Goal: Task Accomplishment & Management: Complete application form

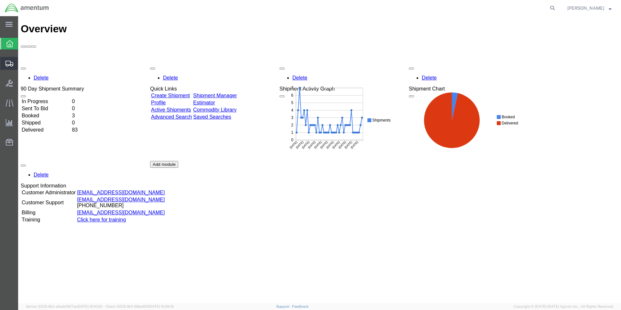
click at [0, 0] on span "Create Shipment" at bounding box center [0, 0] width 0 height 0
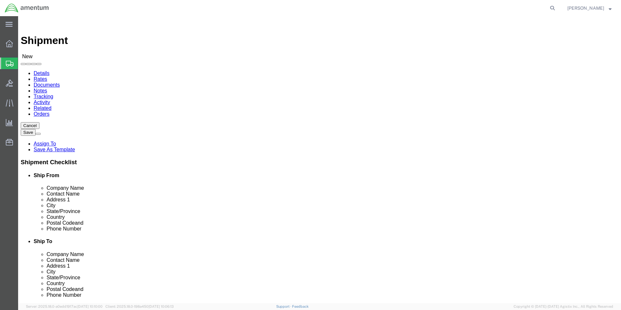
select select
select select "MYPROFILE"
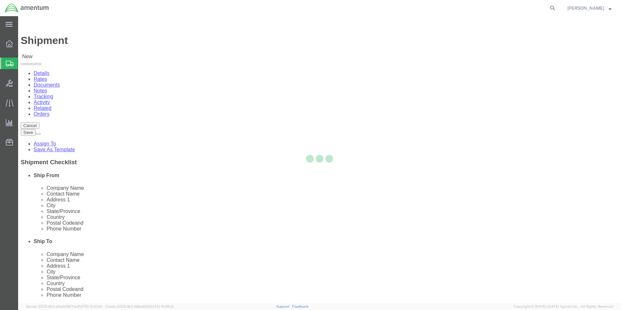
select select "CA"
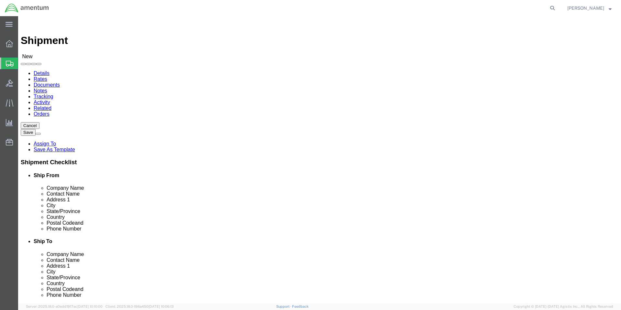
click input "text"
paste input "NAS JRB Ft. Worth"
type input "NAS JRB Ft. Worth"
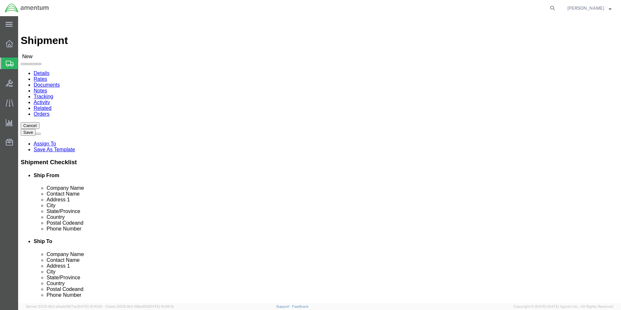
click input "text"
paste input "CWO3 [PERSON_NAME]"
type input "CWO3 [PERSON_NAME]"
click input "text"
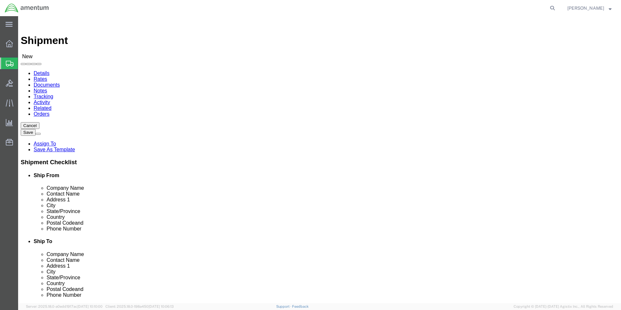
click input "text"
paste input "VMFA-112"
type input "VMFA-112"
click input "text"
paste input "[STREET_ADDRESS][PERSON_NAME]"
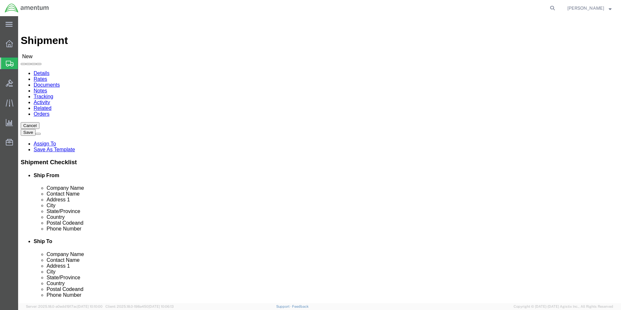
click input "[STREET_ADDRESS][PERSON_NAME]"
type input "[STREET_ADDRESS][PERSON_NAME]"
click input "text"
paste input "[GEOGRAPHIC_DATA] 16127"
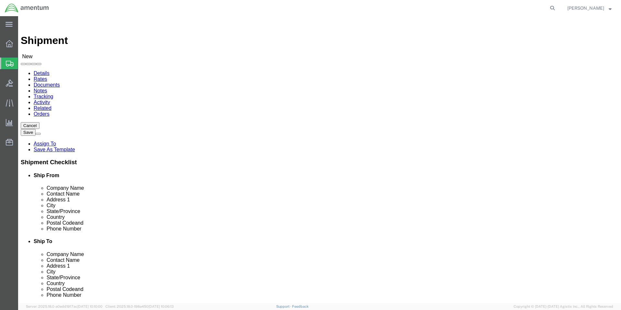
type input "[GEOGRAPHIC_DATA]"
click label "Country"
type input "t"
click input "Postal Code"
paste input "[GEOGRAPHIC_DATA] 16127"
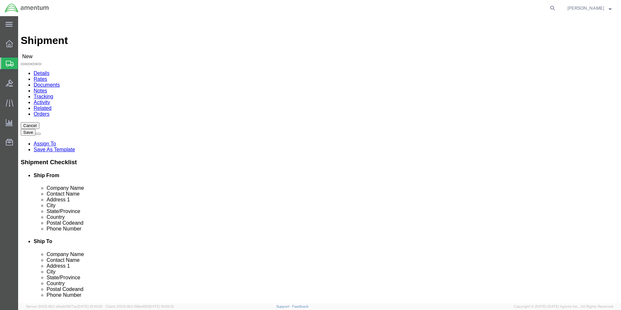
type input "16127"
click div "Location My Profile Location [PHONE_NUMBER] [PHONE_NUMBER] [PHONE_NUMBER] [PHON…"
click input "NAS JRB Ft. Worth"
type input "NAS JRB"
click div "Location My Profile Location [PHONE_NUMBER] [PHONE_NUMBER] [PHONE_NUMBER] [PHON…"
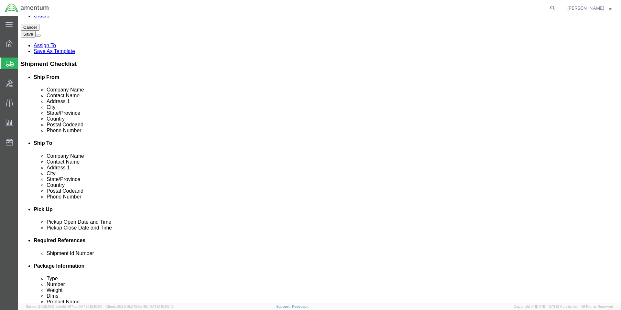
scroll to position [162, 0]
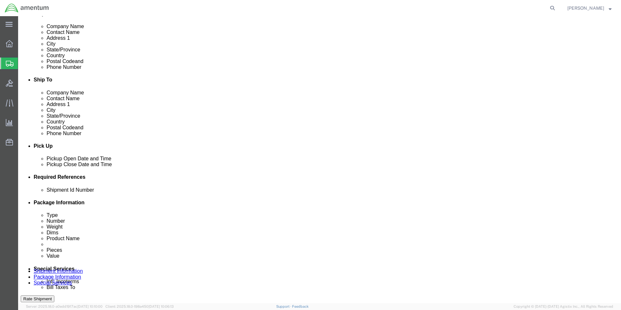
click div "[DATE] 8:00 AM"
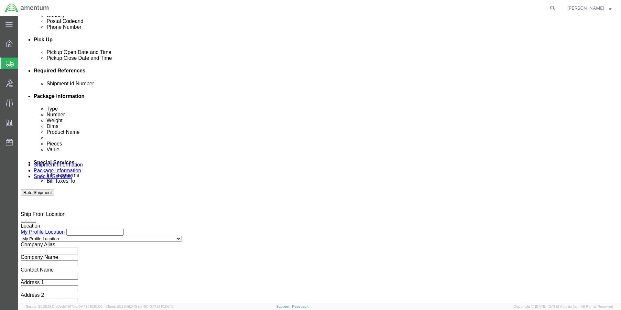
type input "9:00 AM"
click button "Apply"
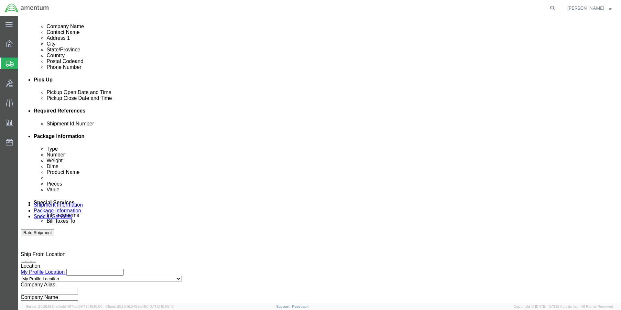
scroll to position [171, 0]
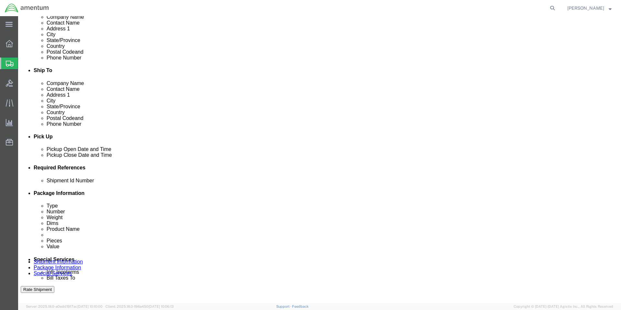
click button "Add reference"
click input "text"
type input "1"
select select "PURCHORD"
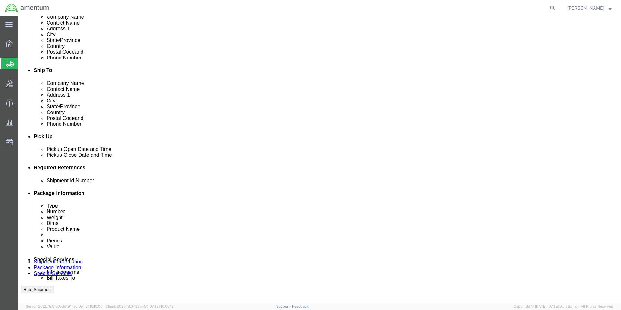
type input "HMMS: 85454"
select select "CUSTREF"
type input "8040LLL930359"
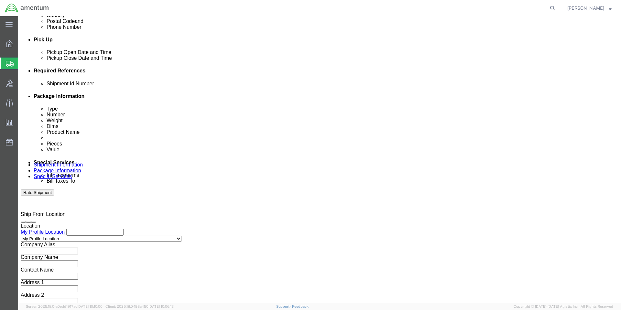
click button "Continue"
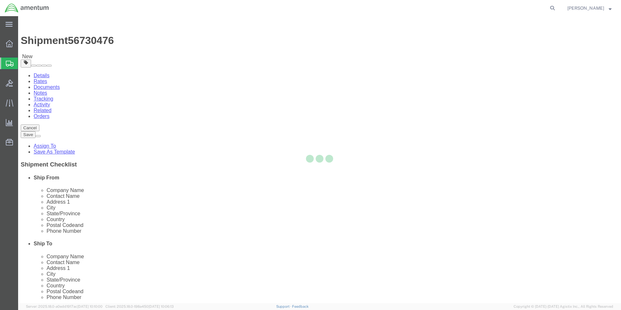
select select "CBOX"
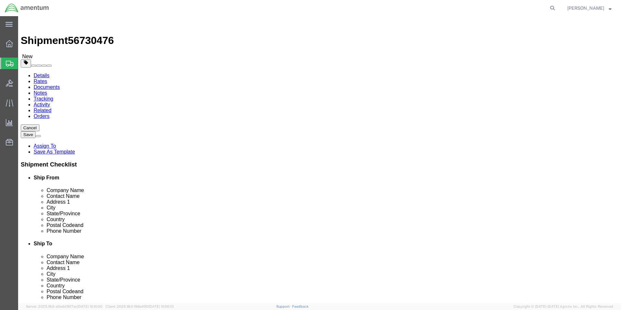
click input "text"
type input "10"
type input "3"
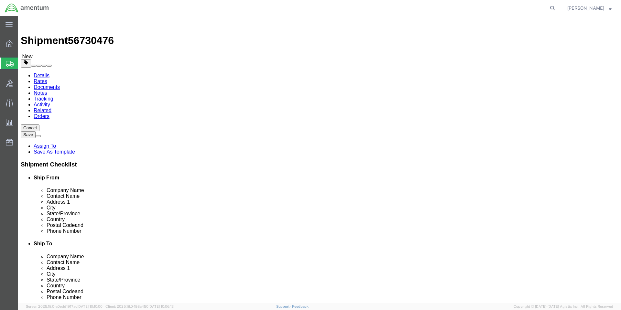
click div "Shipment 56730476 New Details Rates Documents Notes Tracking Activity Related O…"
click link "Add Content"
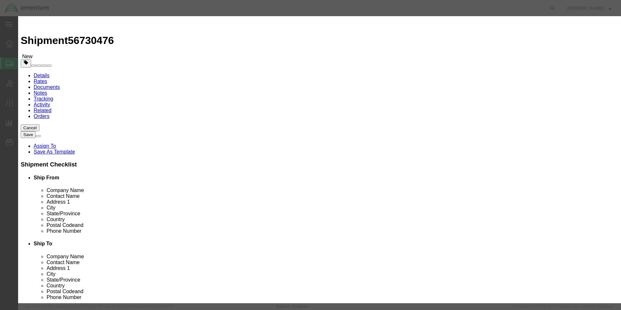
click input "text"
paste input "1664DXXXCA004KT"
type input "1664DXXXCA004KT"
click textarea
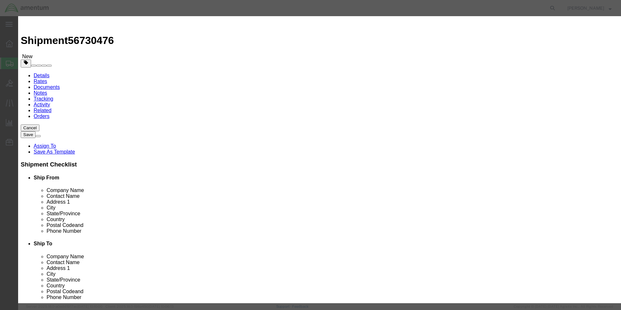
paste textarea "RAIN EROSION COATING KIT, PR-1664D BLK"
type textarea "RAIN EROSION COATING KIT, PR-1664D BLK"
click input "0"
type input "2"
click label
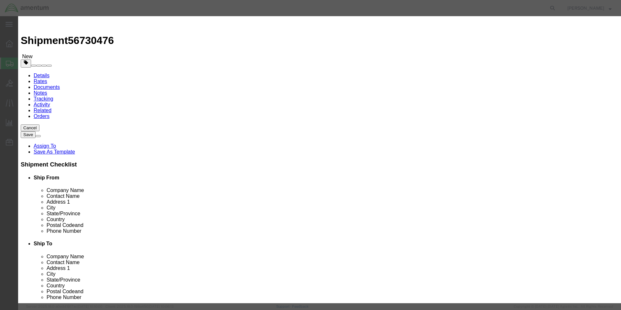
click input "checkbox"
click input "text"
click input "checkbox"
checkbox input "false"
click input "text"
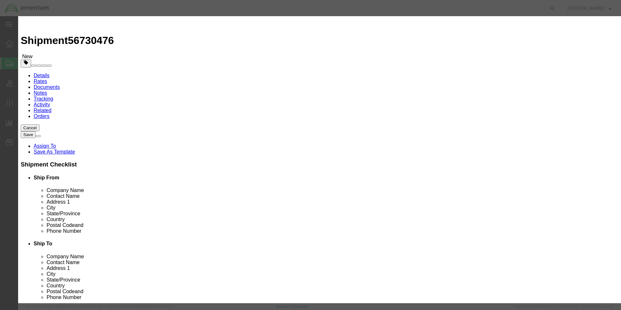
click input "text"
type input "260"
click button "Save & Close"
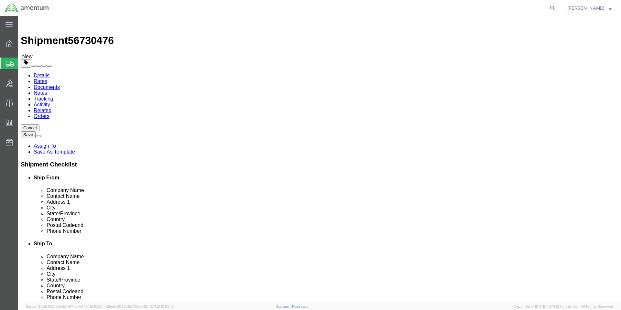
click button "Continue"
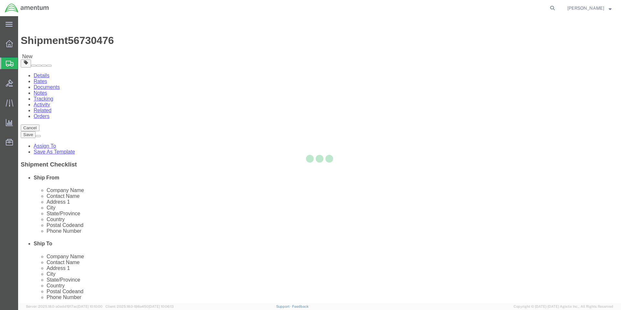
select select
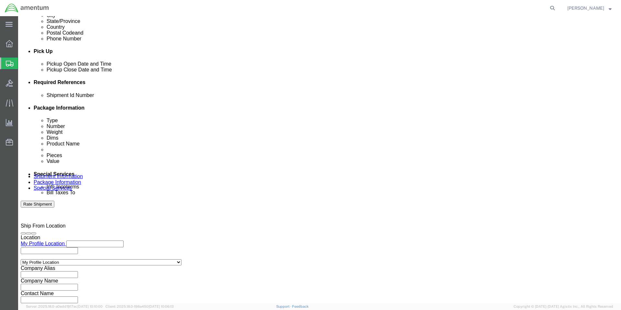
scroll to position [323, 0]
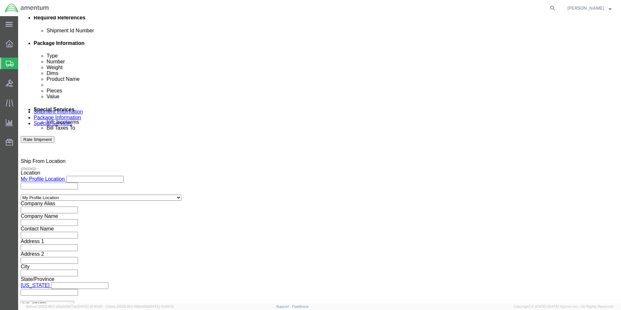
click input "No"
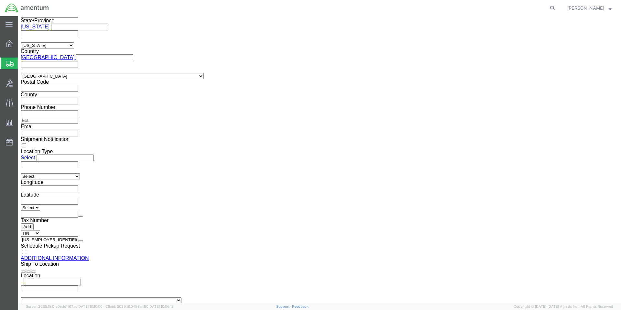
scroll to position [622, 0]
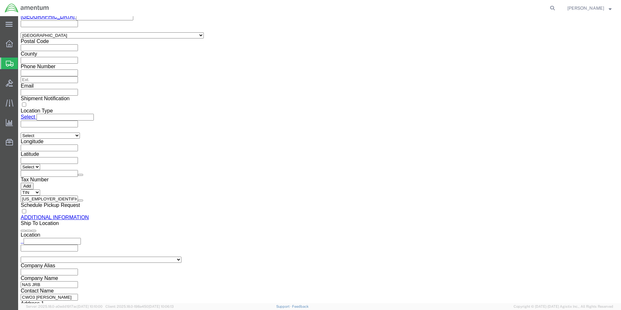
click button "Upload"
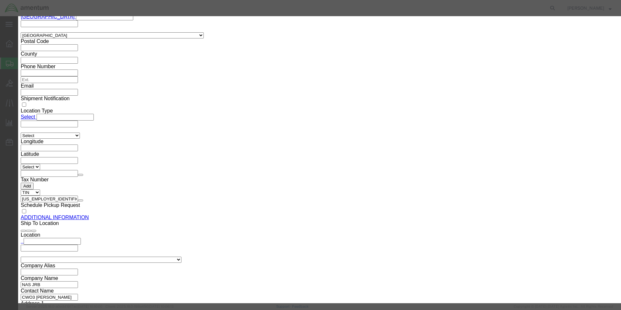
click button "Browse"
drag, startPoint x: 236, startPoint y: 130, endPoint x: 240, endPoint y: 129, distance: 3.9
click div
click button "button"
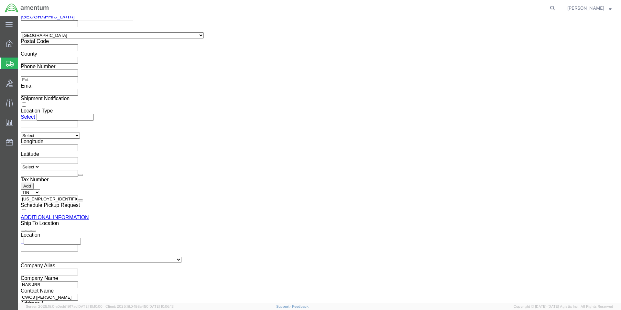
click button "Rate Shipment"
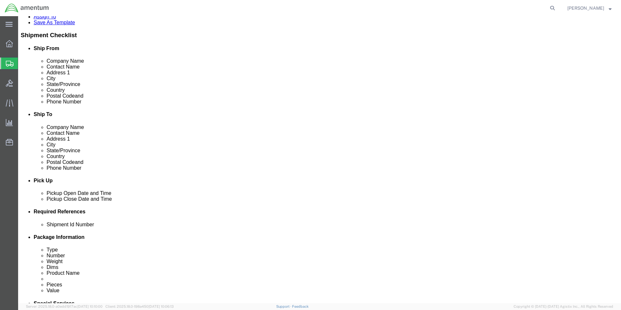
scroll to position [0, 0]
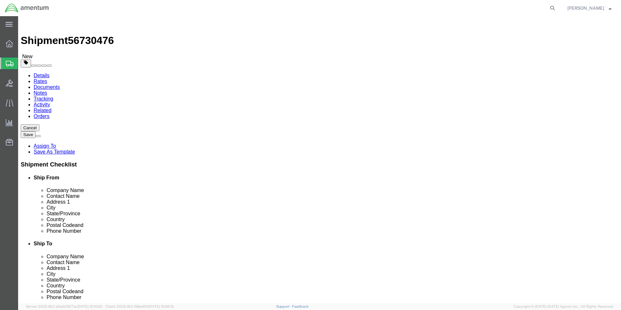
click div "Please fix the following errors Ship To Location / Phone Number : This field is…"
drag, startPoint x: 38, startPoint y: 51, endPoint x: 35, endPoint y: 49, distance: 3.9
click link "Shipment Information"
click input "Ship To Location / Phone Number : This field is required."
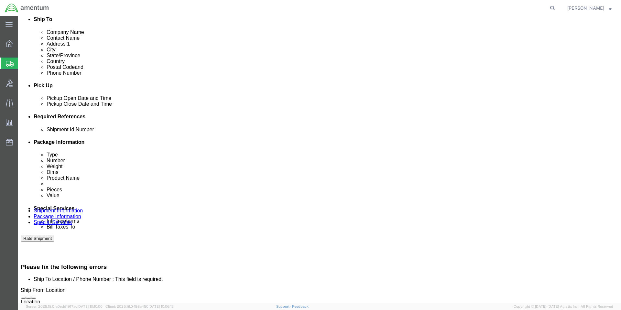
scroll to position [226, 0]
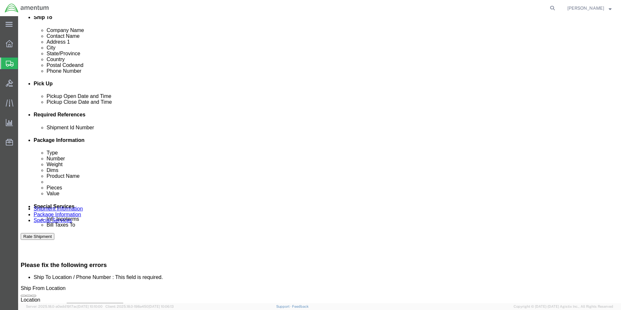
click select "Select Account Type Activity ID Airline Appointment Number ASN Batch Request # …"
select select "CUSTREF"
click select "Select Account Type Activity ID Airline Appointment Number ASN Batch Request # …"
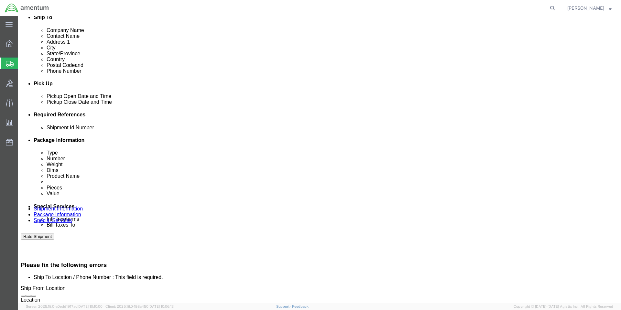
click div "Shipping Mode (Optional)"
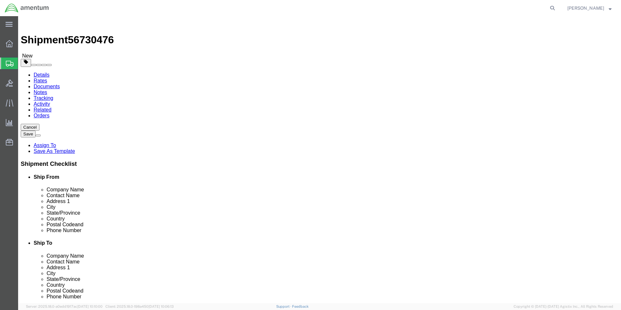
scroll to position [0, 0]
click input "CWO3 [PERSON_NAME]"
click input "CWO3 [PERSON_NAME] / TAC: M00130"
drag, startPoint x: 370, startPoint y: 160, endPoint x: 426, endPoint y: 161, distance: 55.9
click input "CWO3 [PERSON_NAME] TAC: M00130"
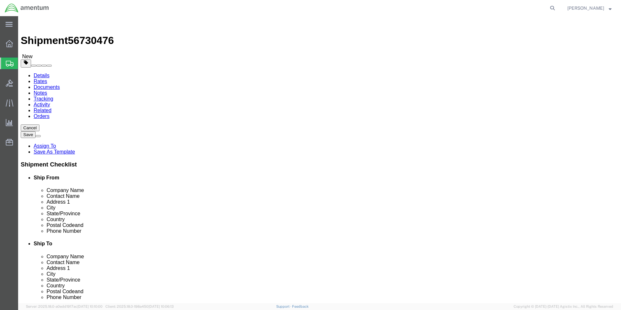
type input "CWO3 [PERSON_NAME]"
click input "VMFA-112"
paste input "TAC: M00130"
type input "VMFA-112 / TAC: M00130"
click input "Ship To Location / Phone Number : This field is required."
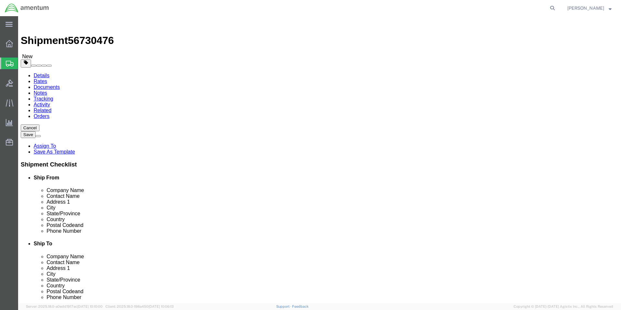
click input "Ship To Location / Phone Number : This field is required."
paste input "[PHONE_NUMBER]"
type input "[PHONE_NUMBER]"
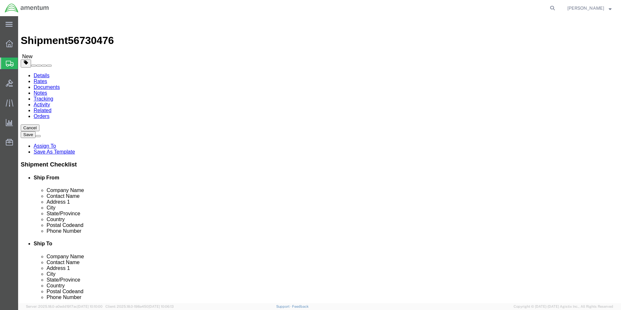
click label
click input "checkbox"
checkbox input "true"
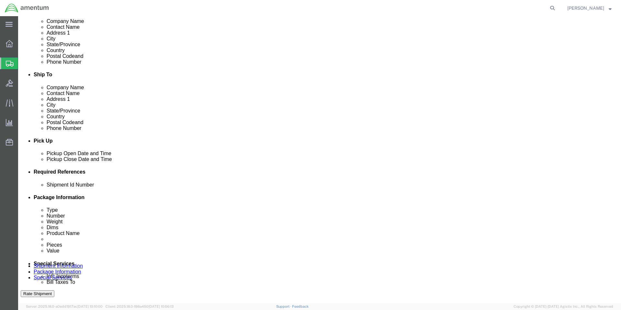
scroll to position [259, 0]
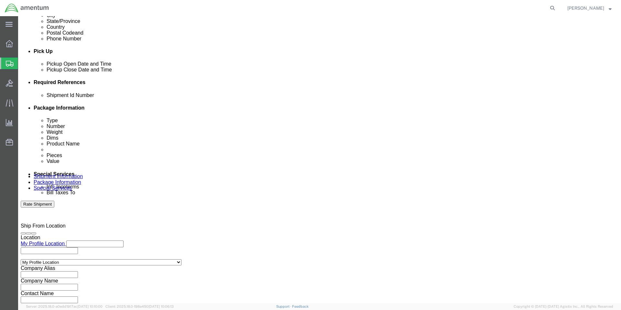
click button "Rate Shipment"
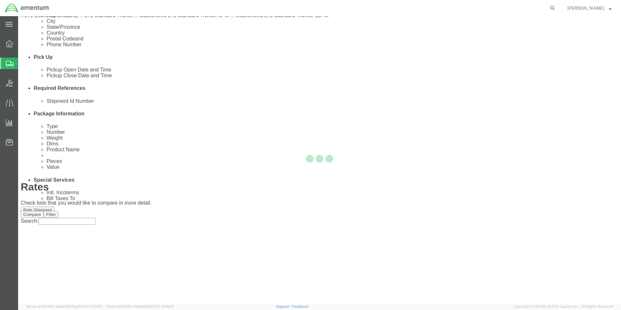
scroll to position [0, 0]
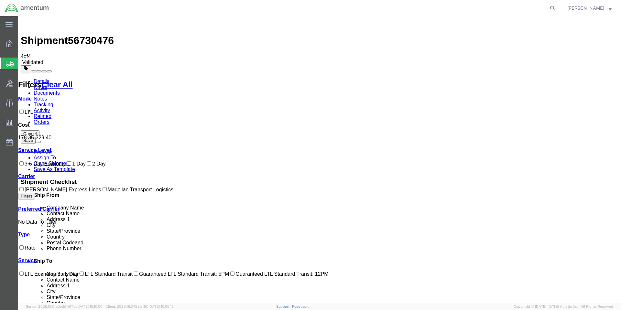
click at [43, 79] on link "Details" at bounding box center [42, 81] width 16 height 5
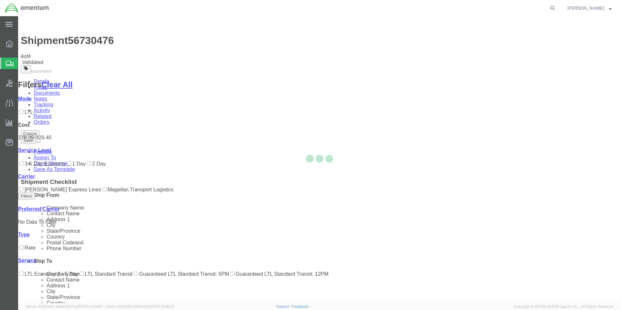
select select "56414"
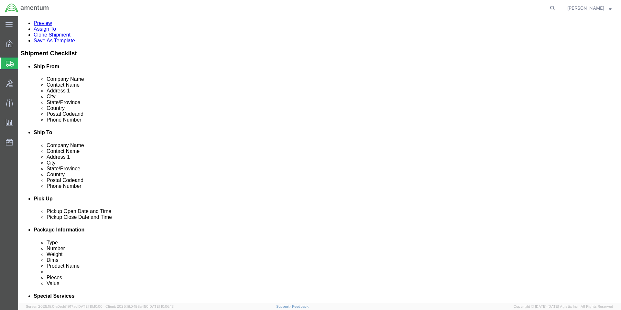
scroll to position [129, 0]
click div "[DATE] 9:00 AM"
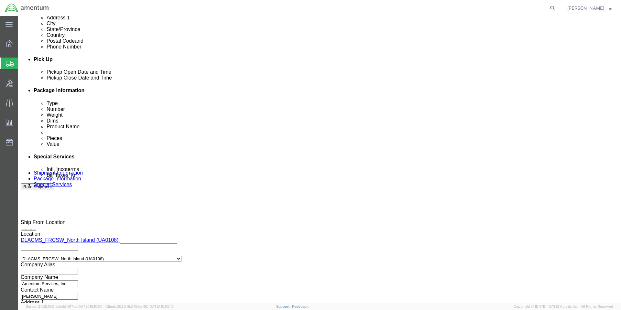
type input "10:00 AM"
click button "Apply"
click button "Continue"
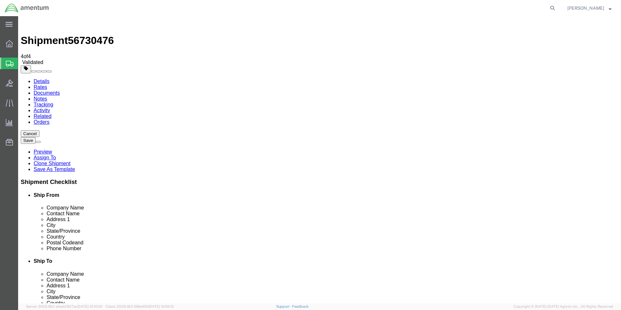
click button "Continue"
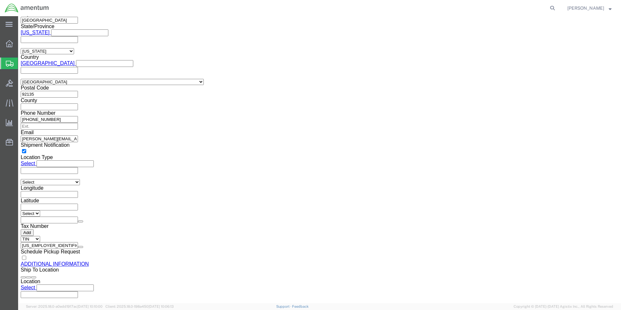
scroll to position [622, 0]
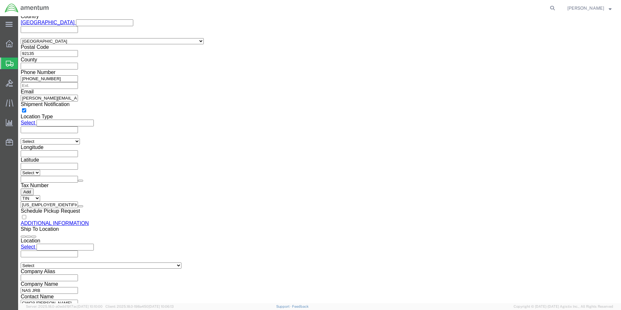
click button "Rate Shipment"
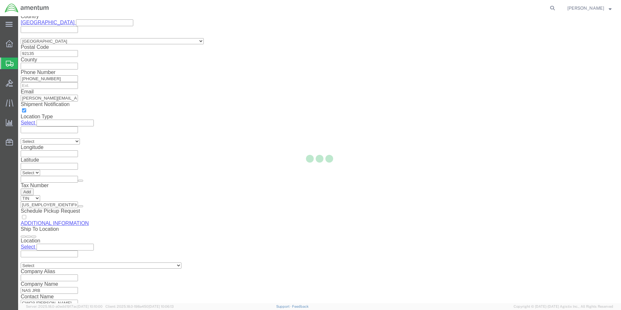
scroll to position [0, 0]
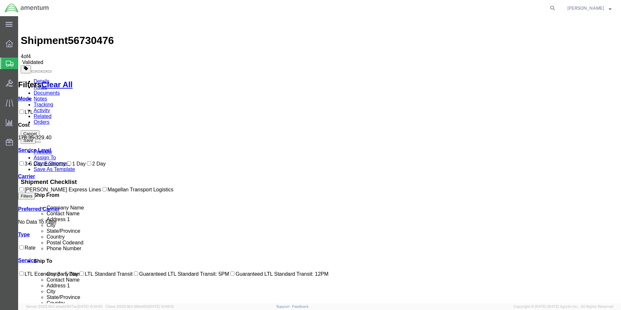
click at [42, 79] on link "Details" at bounding box center [42, 81] width 16 height 5
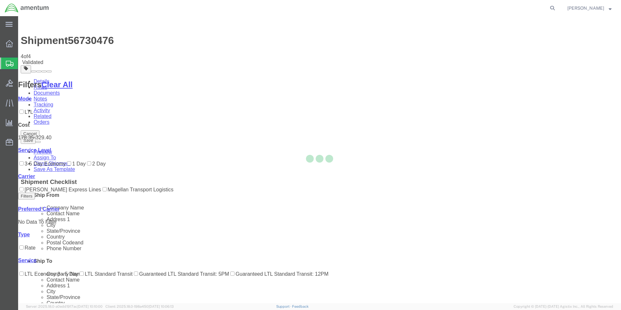
select select "56414"
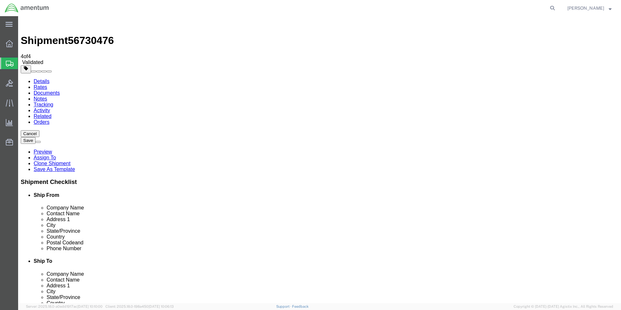
click input "[STREET_ADDRESS][PERSON_NAME]"
drag, startPoint x: 347, startPoint y: 159, endPoint x: 252, endPoint y: 169, distance: 95.2
click label "City"
drag, startPoint x: 345, startPoint y: 144, endPoint x: 313, endPoint y: 143, distance: 31.7
click div "Address 1 VMFA-112 / TAC: M00130"
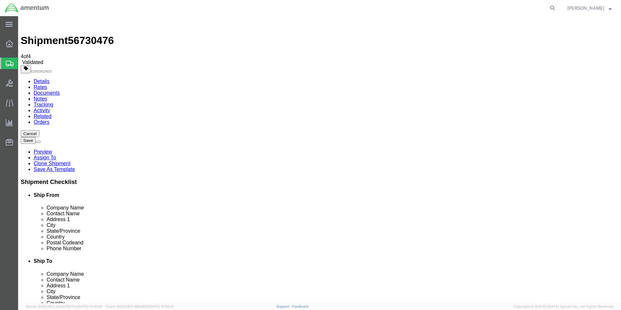
type input "TAC: M00130"
click input "[STREET_ADDRESS][PERSON_NAME]"
paste input "VMFA-112"
click input "VMFA-112 [STREET_ADDRESS][PERSON_NAME]"
type input "VMFA-112 [STREET_ADDRESS][PERSON_NAME]"
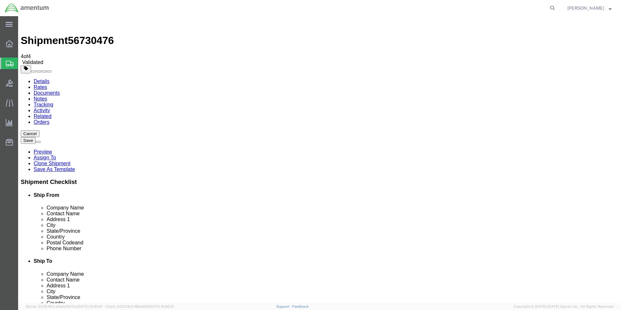
click input "16127"
type input "716127"
click div "Location Select Select My Profile Location [PHONE_NUMBER] [PHONE_NUMBER] [PHONE…"
click button "Rate Shipment"
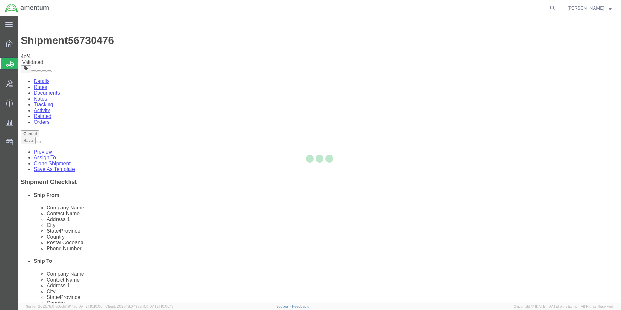
select select "56414"
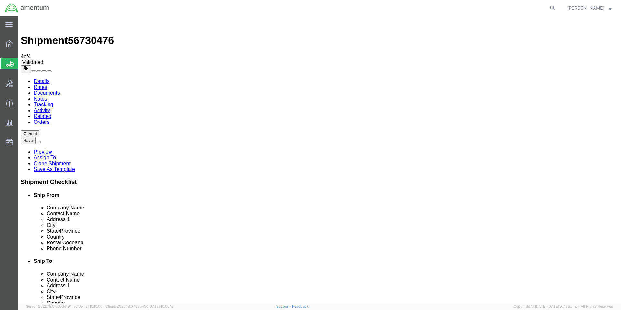
drag, startPoint x: 344, startPoint y: 233, endPoint x: 320, endPoint y: 230, distance: 23.8
click div "716127 A valid Zipcode is required for all US destination Shipments"
click input "Postal Code"
paste input "7612"
type input "76127"
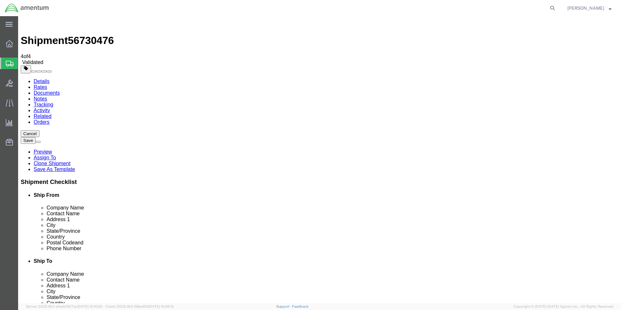
click button "Rate Shipment"
